Goal: Communication & Community: Ask a question

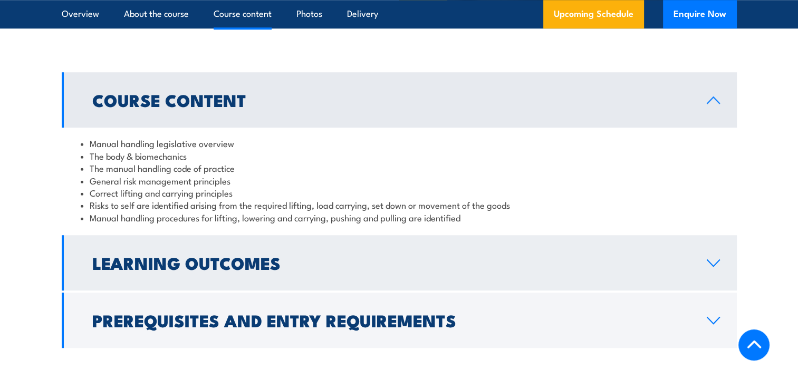
click at [429, 270] on h2 "Learning Outcomes" at bounding box center [391, 262] width 598 height 15
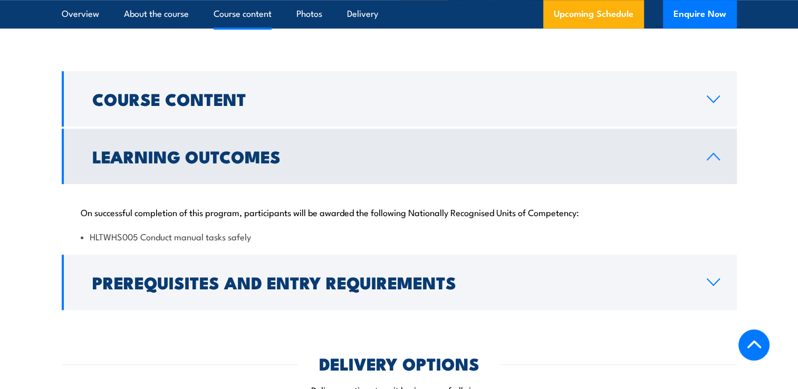
scroll to position [800, 0]
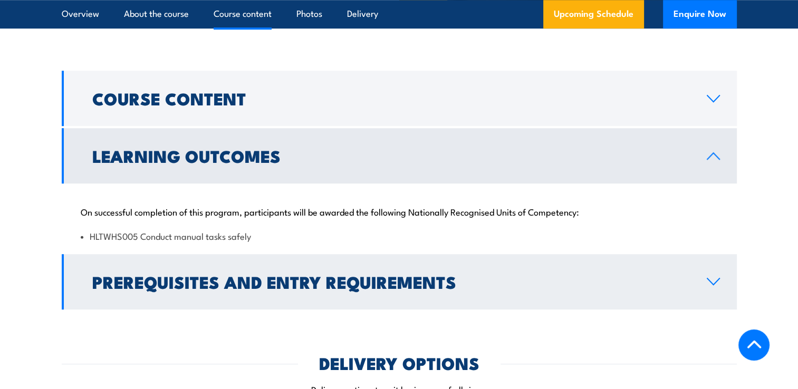
click at [339, 289] on h2 "Prerequisites and Entry Requirements" at bounding box center [391, 281] width 598 height 15
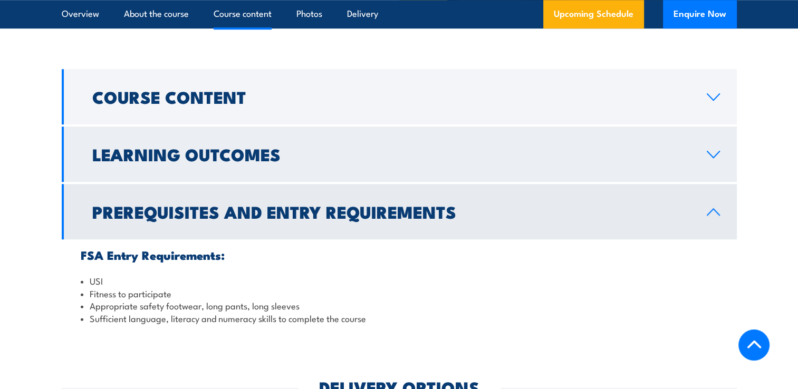
scroll to position [801, 0]
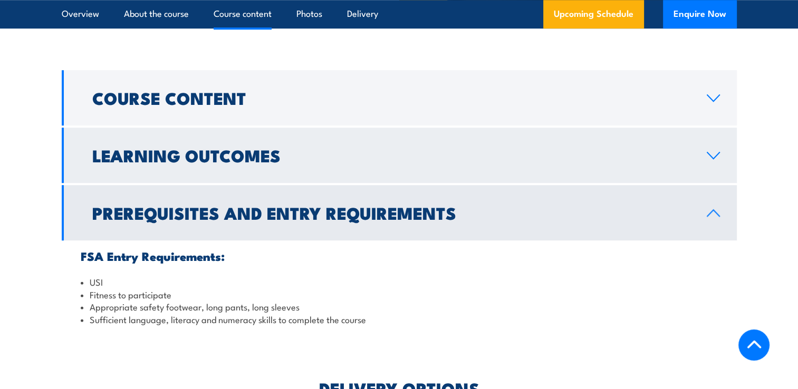
click at [270, 162] on h2 "Learning Outcomes" at bounding box center [391, 155] width 598 height 15
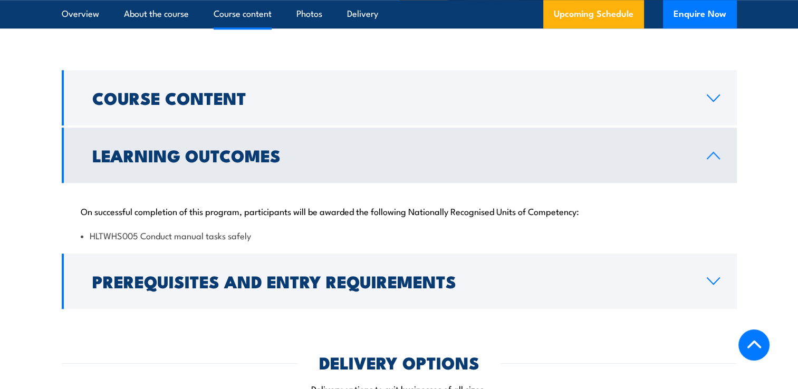
click at [259, 242] on li "HLTWHS005 Conduct manual tasks safely" at bounding box center [399, 235] width 637 height 12
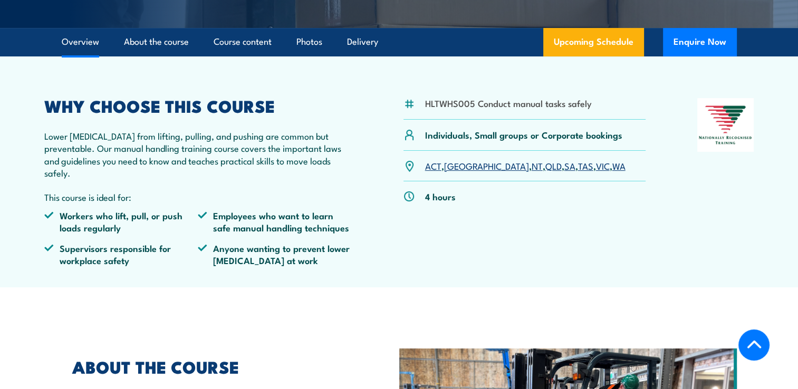
scroll to position [273, 0]
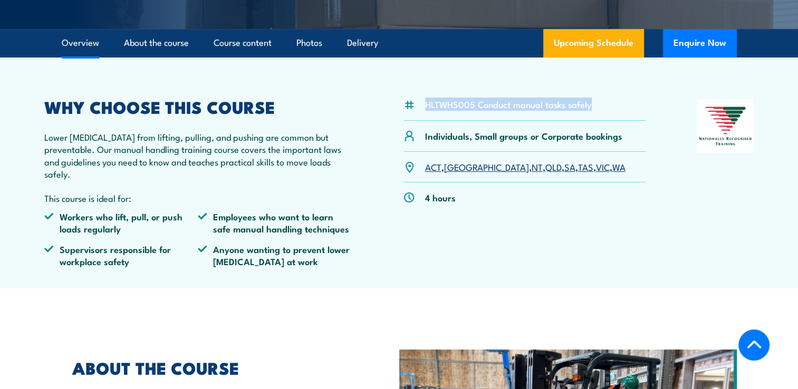
drag, startPoint x: 600, startPoint y: 115, endPoint x: 420, endPoint y: 116, distance: 179.9
click at [420, 116] on div "HLTWHS005 Conduct manual tasks safely" at bounding box center [525, 110] width 243 height 22
copy li "HLTWHS005 Conduct manual tasks safely"
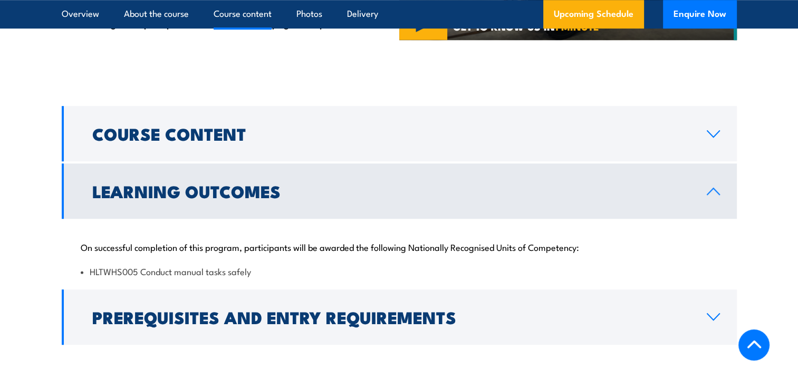
scroll to position [766, 0]
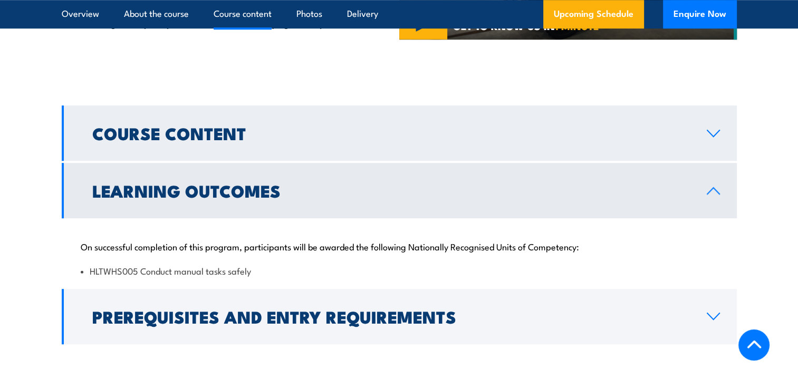
click at [335, 161] on link "Course Content" at bounding box center [399, 133] width 675 height 55
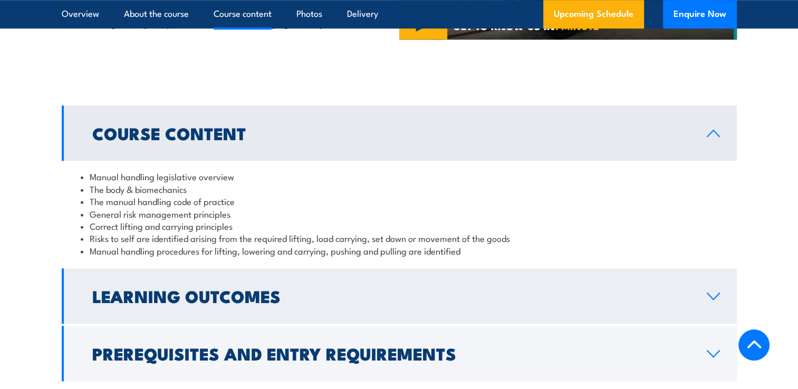
click at [344, 303] on h2 "Learning Outcomes" at bounding box center [391, 296] width 598 height 15
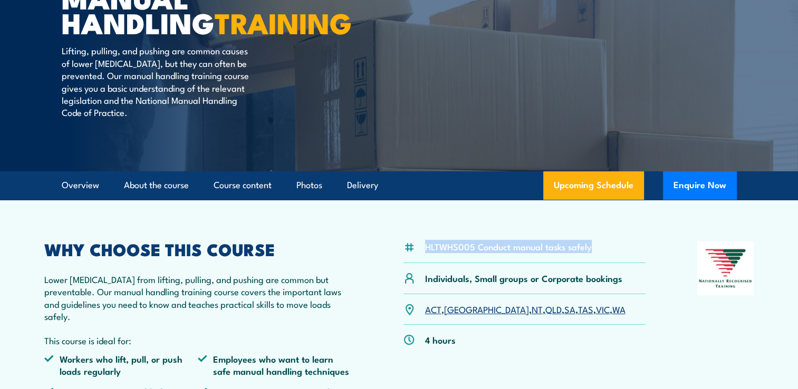
scroll to position [132, 0]
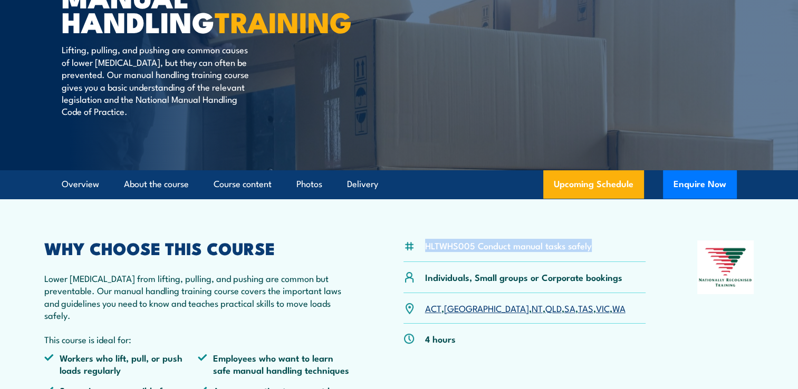
click at [598, 255] on div "HLTWHS005 Conduct manual tasks safely" at bounding box center [525, 252] width 243 height 22
click at [573, 252] on li "HLTWHS005 Conduct manual tasks safely" at bounding box center [508, 246] width 167 height 12
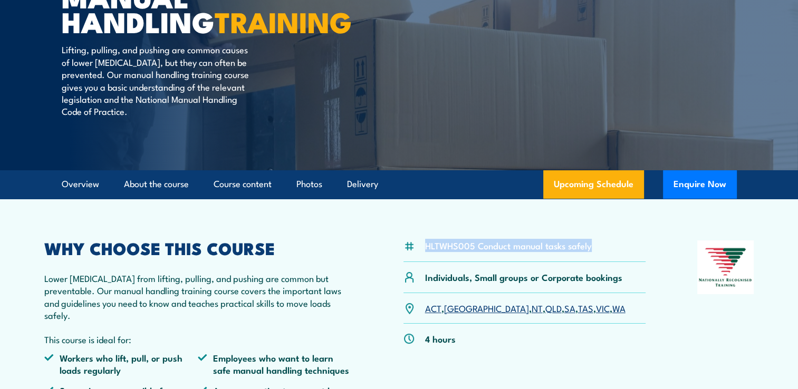
copy div "HLTWHS005 Conduct manual tasks safely"
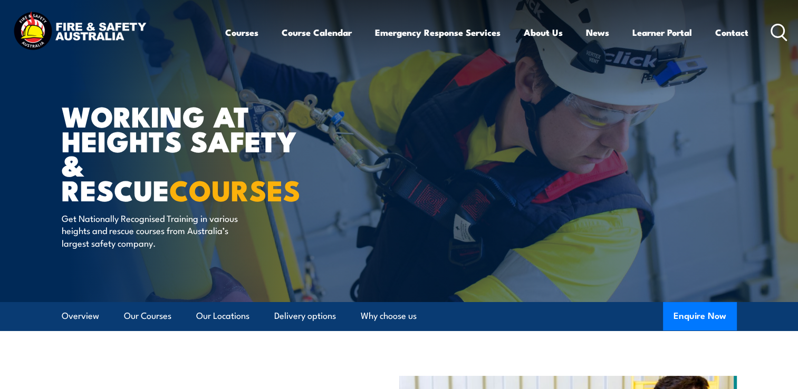
drag, startPoint x: 779, startPoint y: 29, endPoint x: 716, endPoint y: 50, distance: 66.2
click at [779, 29] on icon at bounding box center [779, 32] width 17 height 17
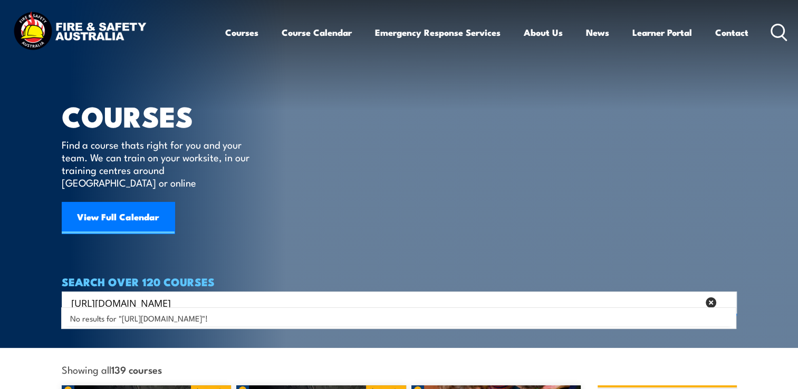
drag, startPoint x: 283, startPoint y: 289, endPoint x: 417, endPoint y: 282, distance: 134.7
click at [417, 295] on input "[URL][DOMAIN_NAME]" at bounding box center [385, 303] width 628 height 16
drag, startPoint x: 244, startPoint y: 286, endPoint x: -95, endPoint y: 304, distance: 339.7
click at [0, 304] on html "Courses Course Calendar Emergency Response Services Services Overview Emergency…" at bounding box center [399, 194] width 798 height 389
click at [222, 295] on input "TLID0020" at bounding box center [385, 303] width 628 height 16
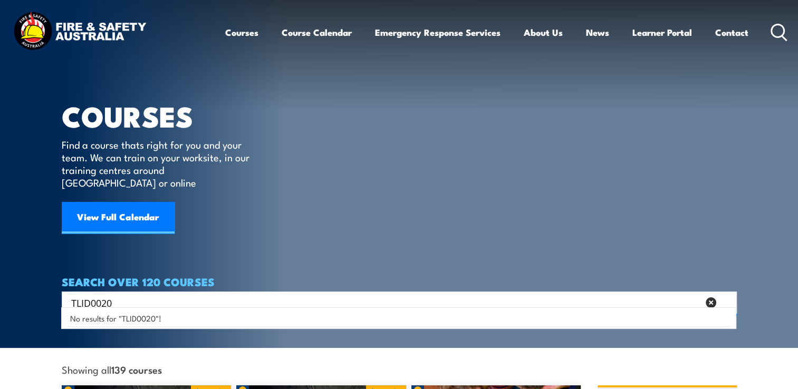
type input "TLID0020"
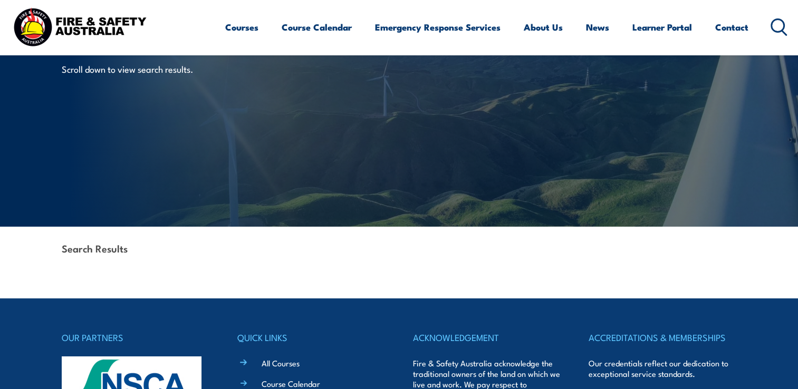
scroll to position [75, 0]
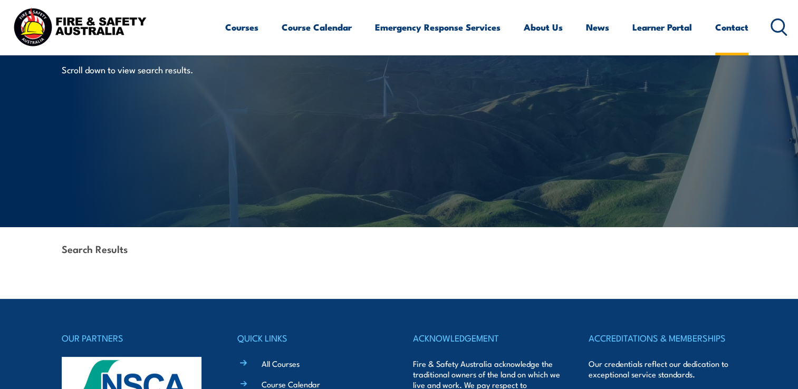
click at [732, 30] on link "Contact" at bounding box center [731, 27] width 33 height 28
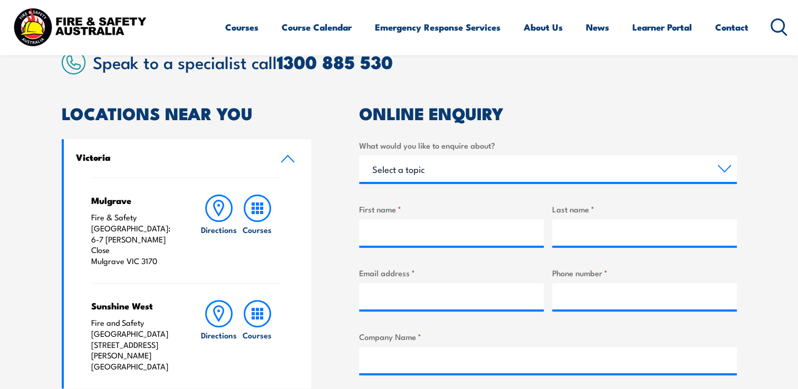
scroll to position [281, 0]
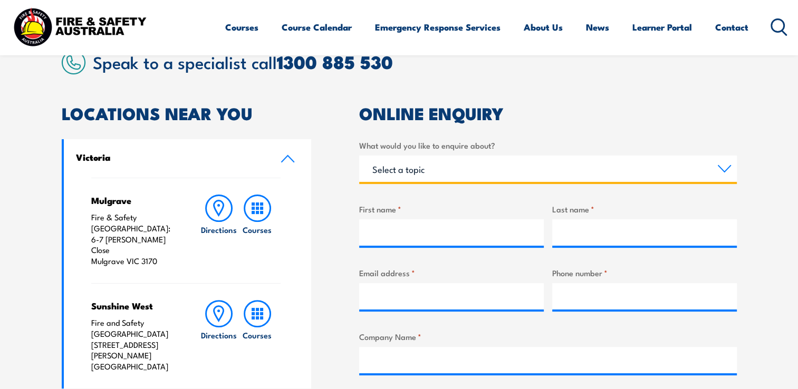
click at [422, 172] on select "Select a topic Training Emergency Response Services General Enquiry" at bounding box center [548, 169] width 378 height 26
select select "Training"
click at [359, 156] on select "Select a topic Training Emergency Response Services General Enquiry" at bounding box center [548, 169] width 378 height 26
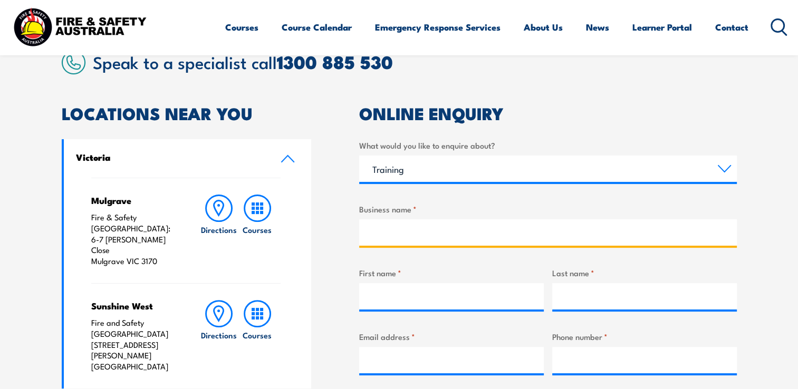
click at [408, 235] on input "Business name *" at bounding box center [548, 232] width 378 height 26
type input "WaterNSW"
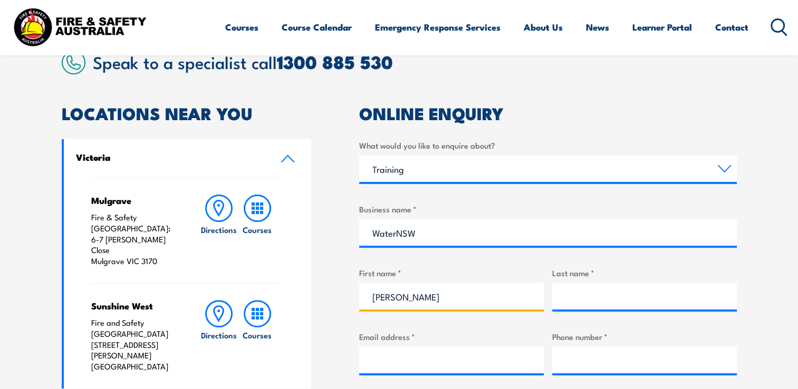
type input "[PERSON_NAME]"
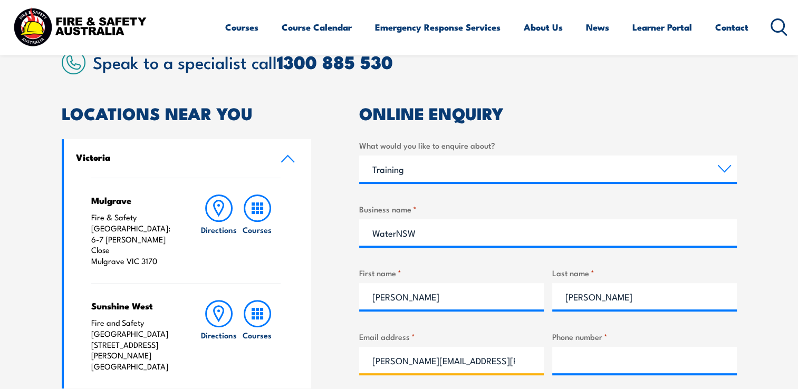
type input "[PERSON_NAME][EMAIL_ADDRESS][PERSON_NAME][DOMAIN_NAME]"
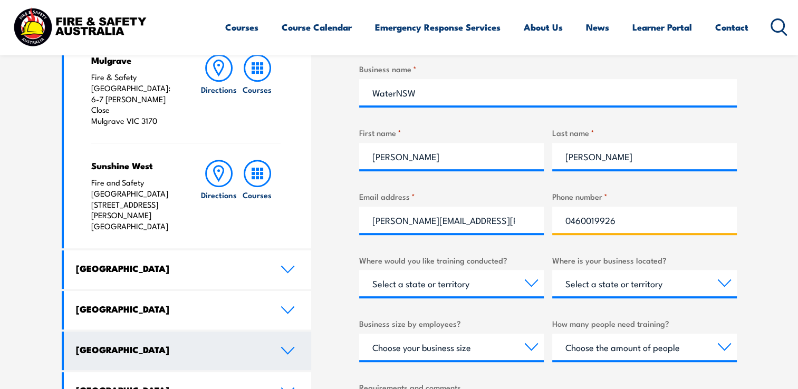
scroll to position [422, 0]
type input "0460019926"
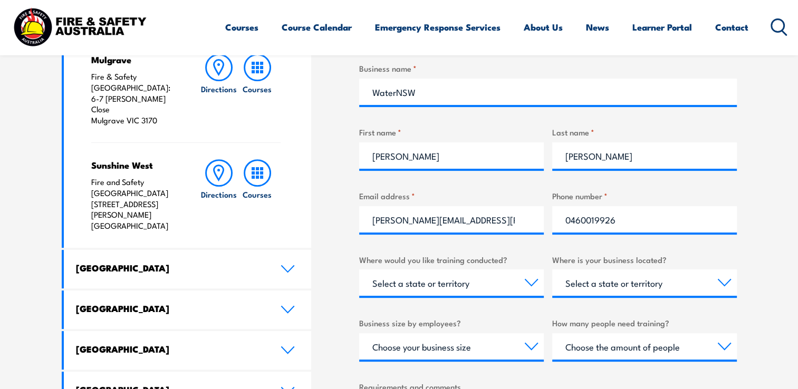
click at [352, 295] on div "LOCATIONS NEAR YOU Victoria Mulgrave Fire & Safety Australia: 6-7 Hartnett Clos…" at bounding box center [399, 271] width 675 height 613
click at [453, 281] on select "Select a state or territory Nationally - multiple locations QLD NSW VIC SA ACT …" at bounding box center [451, 283] width 185 height 26
select select "NSW"
click at [359, 270] on select "Select a state or territory Nationally - multiple locations QLD NSW VIC SA ACT …" at bounding box center [451, 283] width 185 height 26
click at [620, 284] on select "Select a state or territory QLD NSW VIC SA ACT WA TAS NT" at bounding box center [644, 283] width 185 height 26
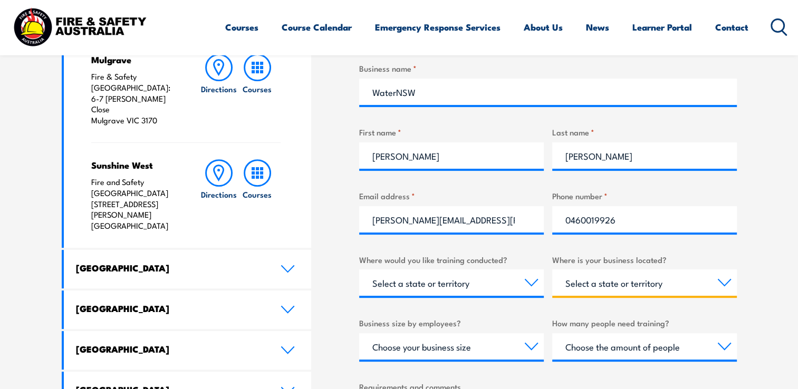
select select "NSW"
click at [552, 270] on select "Select a state or territory QLD NSW VIC SA ACT WA TAS NT" at bounding box center [644, 283] width 185 height 26
click at [346, 305] on div "LOCATIONS NEAR YOU Victoria Mulgrave Fire & Safety Australia: 6-7 Hartnett Clos…" at bounding box center [399, 271] width 675 height 613
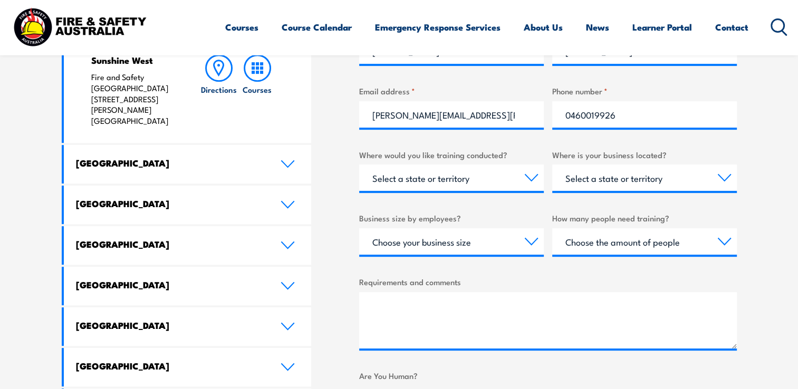
scroll to position [527, 0]
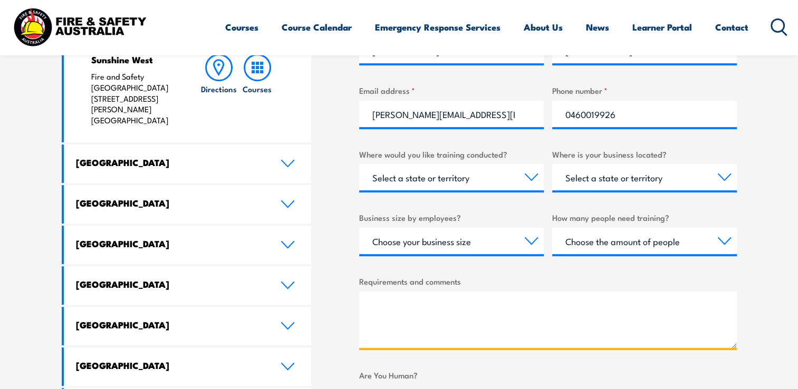
click at [454, 328] on textarea "Requirements and comments" at bounding box center [548, 320] width 378 height 56
click at [426, 331] on textarea "Requirements and comments" at bounding box center [548, 320] width 378 height 56
click at [380, 310] on textarea "Requirements and comments" at bounding box center [548, 320] width 378 height 56
click at [372, 302] on textarea "Requirements and comments" at bounding box center [548, 320] width 378 height 56
click at [415, 309] on textarea "Requirements and comments" at bounding box center [548, 320] width 378 height 56
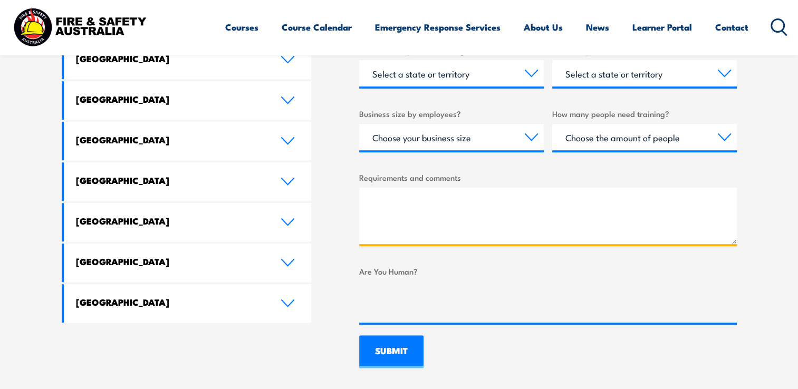
scroll to position [632, 0]
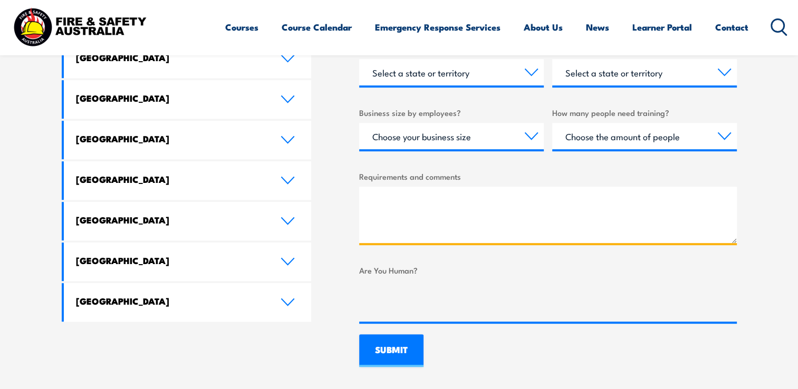
click at [397, 208] on textarea "Requirements and comments" at bounding box center [548, 215] width 378 height 56
click at [410, 214] on textarea "Requirements and comments" at bounding box center [548, 215] width 378 height 56
paste textarea "TLID0020 Shift materials safely using manual handling methods"
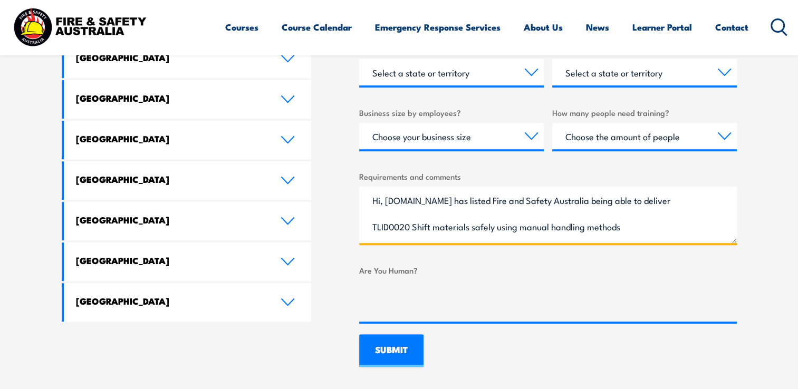
click at [410, 214] on textarea "Hi, training.gov has listed Fire and Safety Australia being able to deliver TLI…" at bounding box center [548, 215] width 378 height 56
click at [401, 213] on textarea "Hi, training.gov has listed Fire and Safety Australia being able to deliver TLI…" at bounding box center [548, 215] width 378 height 56
click at [656, 216] on textarea "Hi, training.gov has listed Fire and Safety Australia being able to deliver TLI…" at bounding box center [548, 215] width 378 height 56
click at [654, 200] on textarea "Hi, training.gov has listed Fire and Safety Australia being able to deliver TLI…" at bounding box center [548, 215] width 378 height 56
click at [645, 229] on textarea "Hi, training.gov has listed Fire and Safety Australia being able to deliver: TL…" at bounding box center [548, 215] width 378 height 56
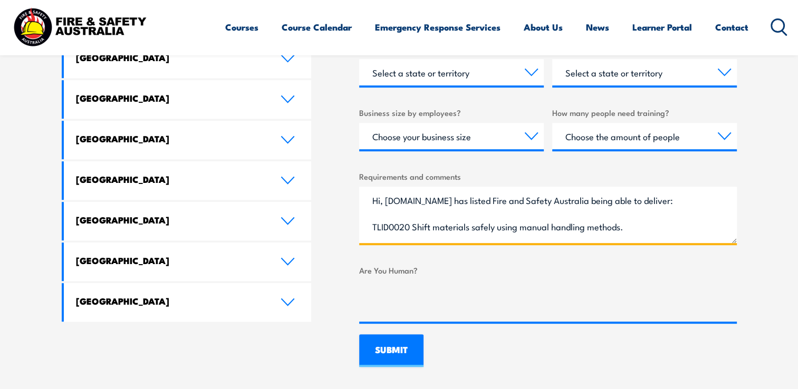
drag, startPoint x: 625, startPoint y: 219, endPoint x: 618, endPoint y: 226, distance: 9.3
click at [625, 219] on textarea "Hi, training.gov has listed Fire and Safety Australia being able to deliver: TL…" at bounding box center [548, 215] width 378 height 56
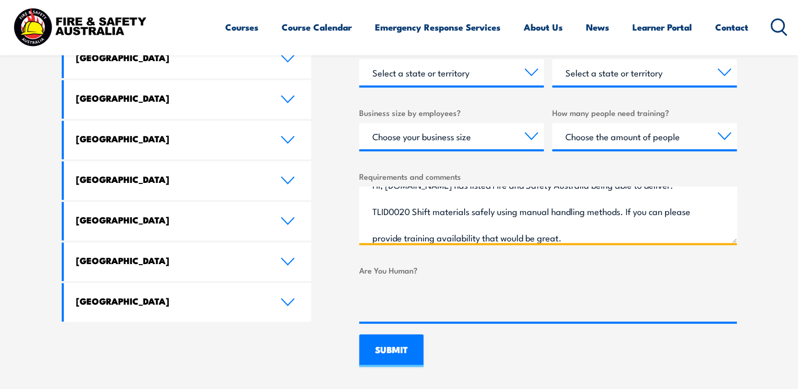
click at [407, 240] on textarea "Hi, training.gov has listed Fire and Safety Australia being able to deliver: TL…" at bounding box center [548, 215] width 378 height 56
drag, startPoint x: 409, startPoint y: 239, endPoint x: 424, endPoint y: 236, distance: 15.5
click at [414, 238] on textarea "Hi, training.gov has listed Fire and Safety Australia being able to deliver: TL…" at bounding box center [548, 215] width 378 height 56
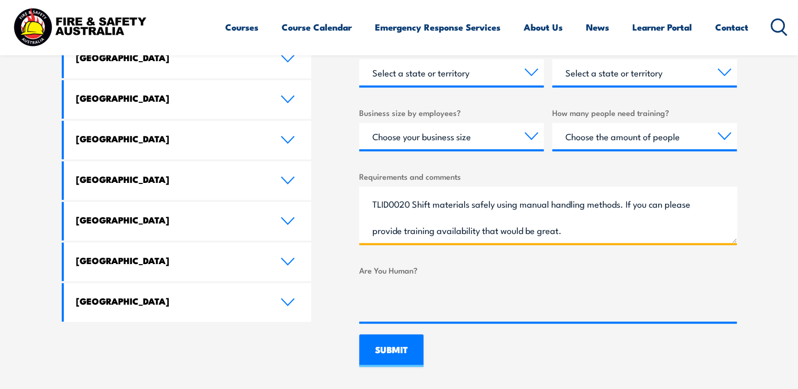
drag, startPoint x: 367, startPoint y: 235, endPoint x: 585, endPoint y: 236, distance: 217.4
click at [585, 236] on textarea "Hi, training.gov has listed Fire and Safety Australia being able to deliver: TL…" at bounding box center [548, 215] width 378 height 56
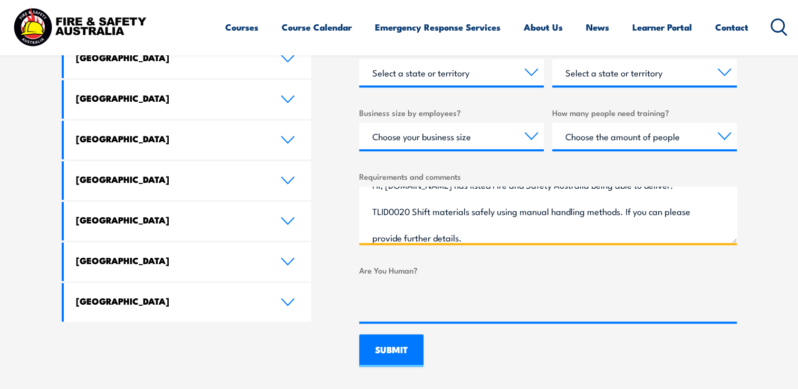
scroll to position [42, 0]
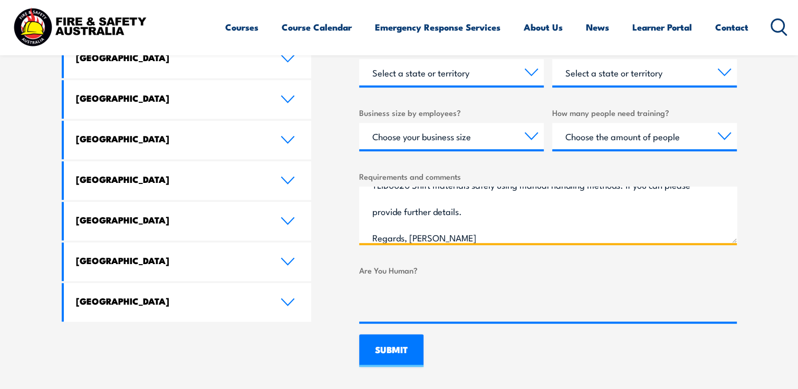
type textarea "Hi, training.gov has listed Fire and Safety Australia being able to deliver: TL…"
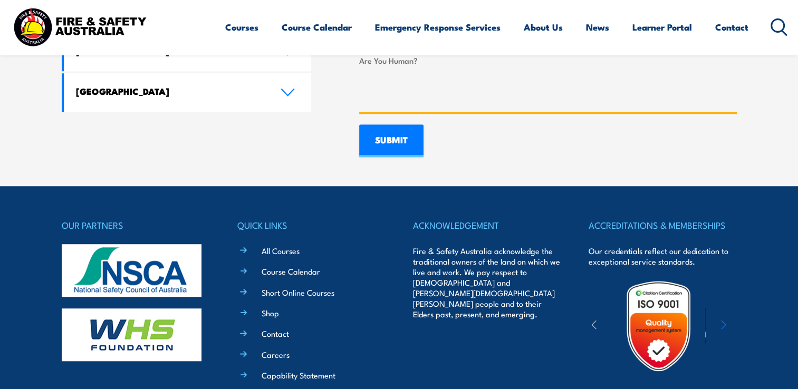
scroll to position [843, 0]
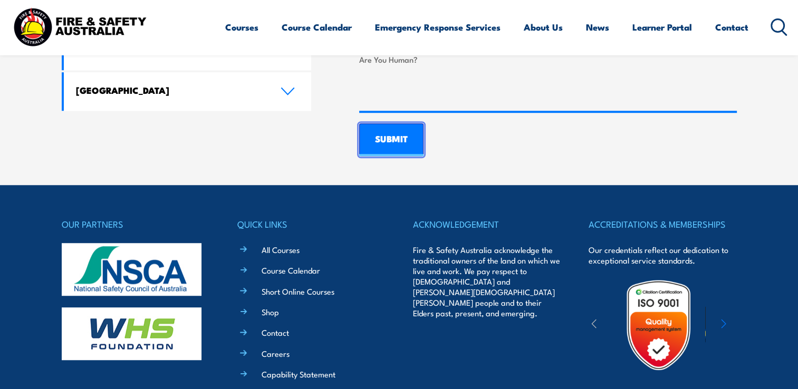
click at [403, 145] on input "SUBMIT" at bounding box center [391, 139] width 64 height 33
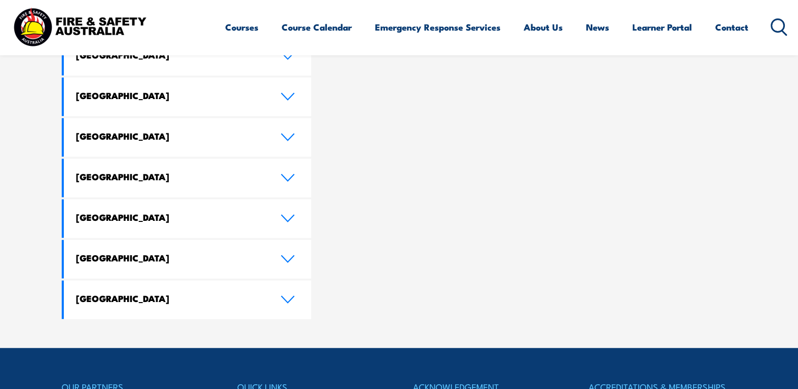
scroll to position [633, 0]
